Goal: Book appointment/travel/reservation

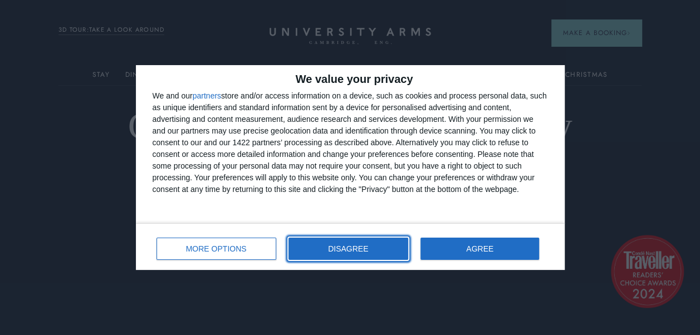
click at [359, 254] on button "DISAGREE" at bounding box center [348, 249] width 120 height 22
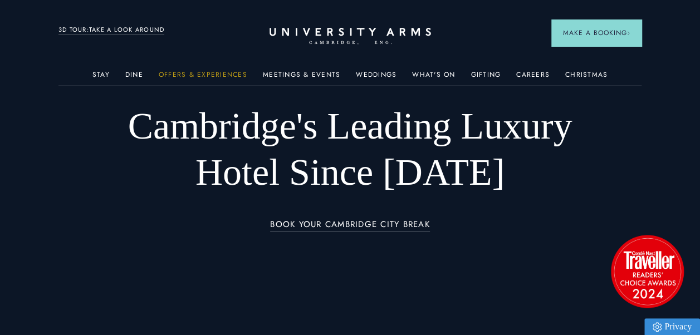
click at [187, 74] on link "Offers & Experiences" at bounding box center [203, 78] width 89 height 14
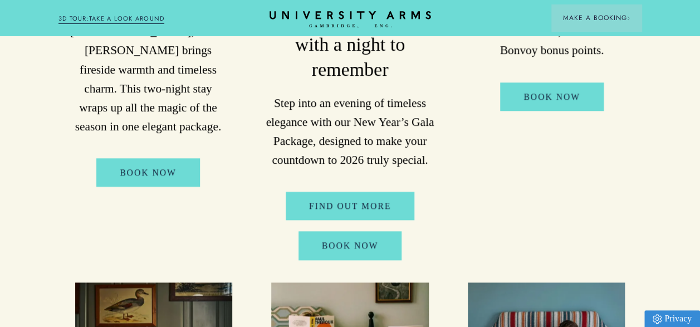
scroll to position [445, 0]
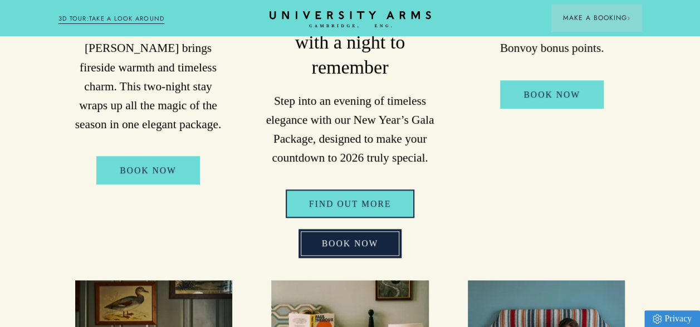
click at [360, 202] on link "FIND OUT MORE" at bounding box center [350, 203] width 129 height 28
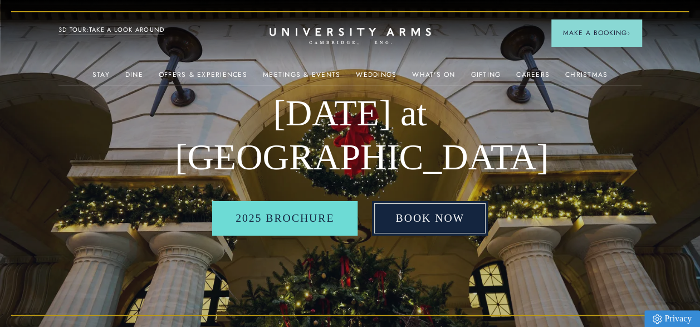
click at [427, 219] on link "BOOK NOW" at bounding box center [430, 218] width 116 height 35
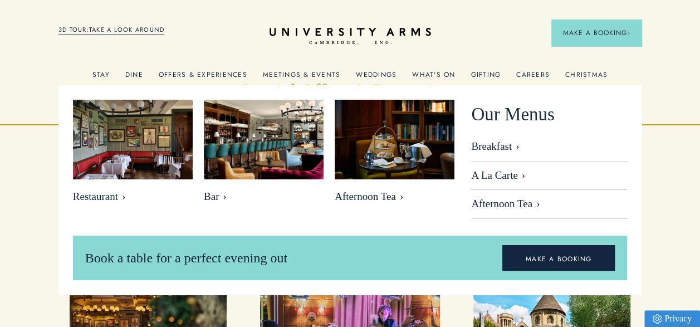
click at [136, 74] on link "Dine" at bounding box center [134, 78] width 18 height 14
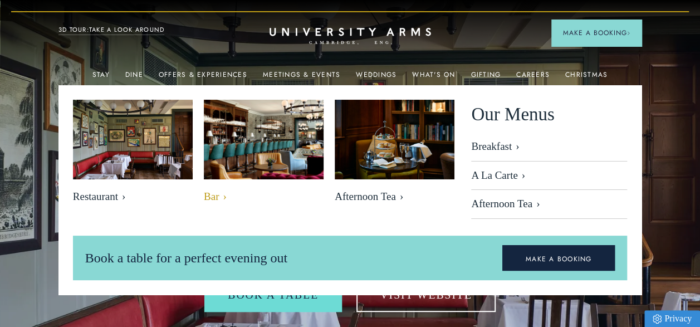
click at [219, 194] on span "Bar" at bounding box center [264, 196] width 120 height 13
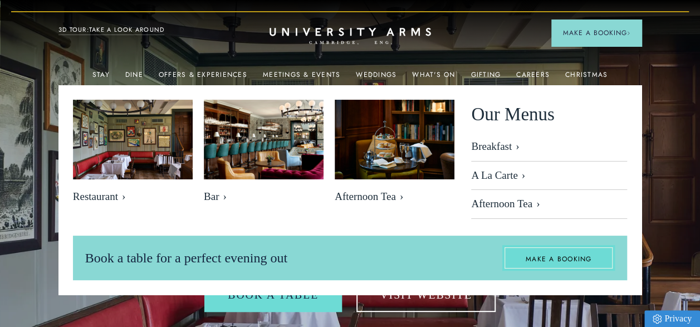
click at [534, 258] on link "MAKE A BOOKING" at bounding box center [558, 258] width 113 height 26
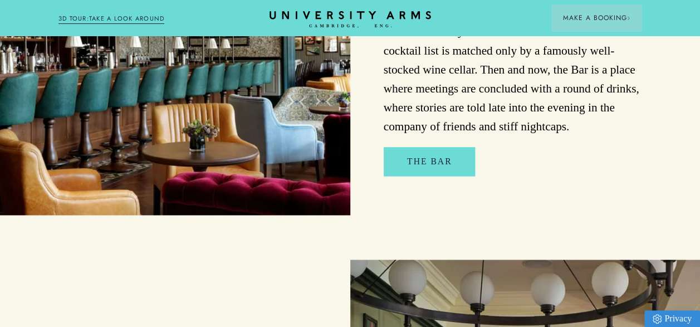
scroll to position [779, 0]
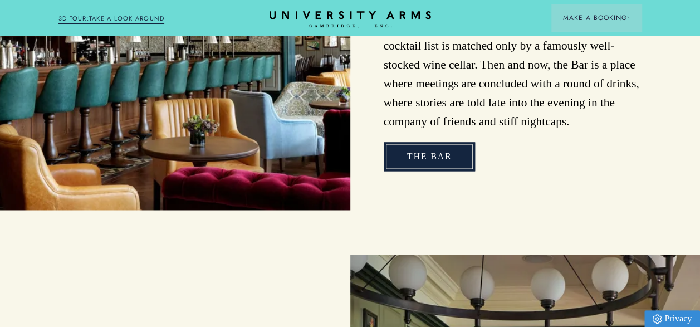
click at [433, 146] on link "The Bar" at bounding box center [430, 156] width 92 height 28
